Goal: Find specific page/section

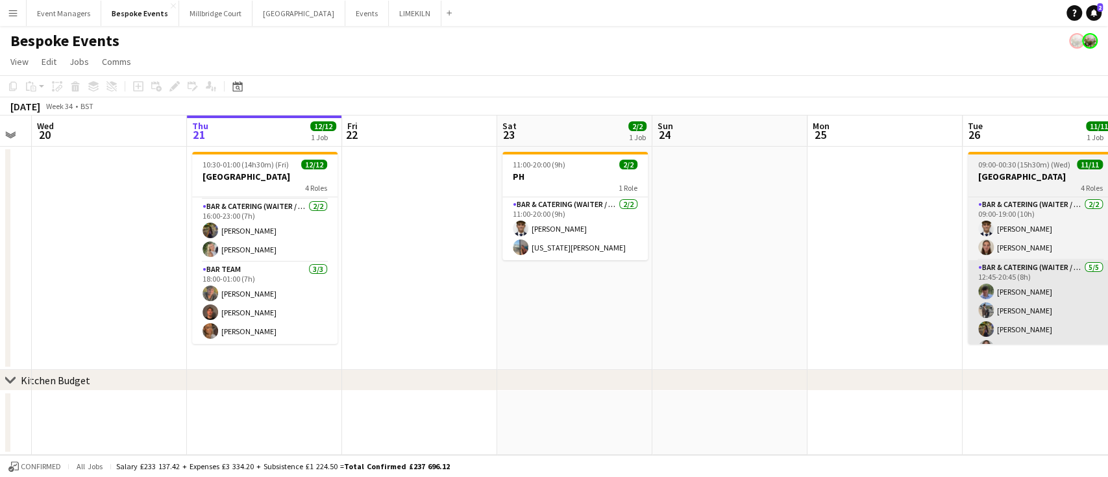
scroll to position [0, 279]
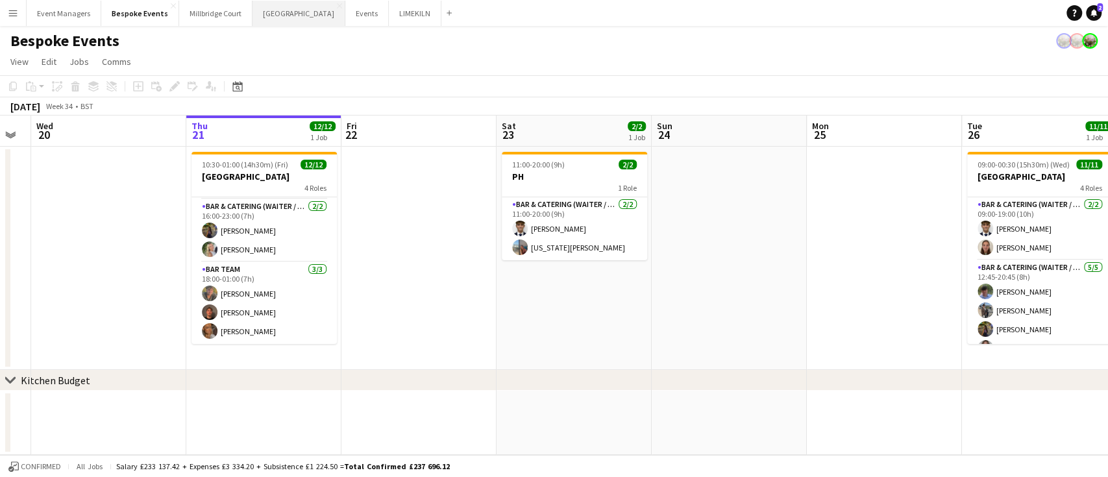
click at [260, 14] on button "Kin House Close" at bounding box center [298, 13] width 93 height 25
